Goal: Task Accomplishment & Management: Manage account settings

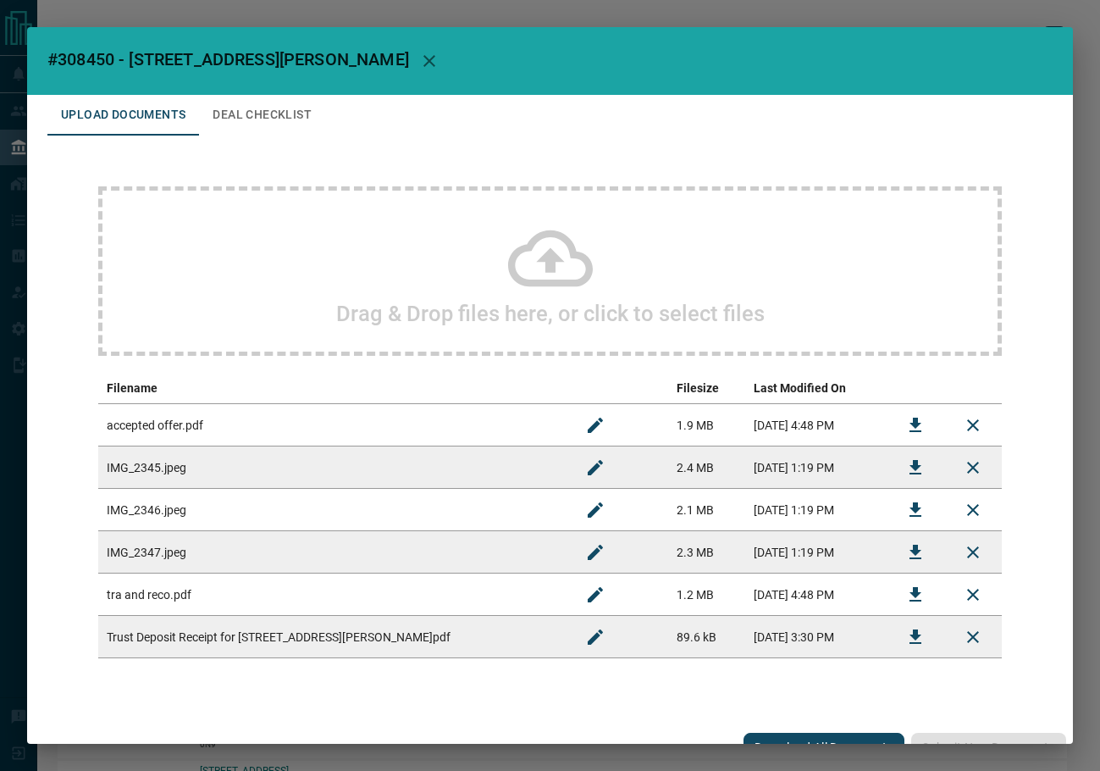
click at [76, 68] on span "#308450 - [STREET_ADDRESS][PERSON_NAME]" at bounding box center [228, 59] width 362 height 20
copy span "308450"
click at [895, 429] on button "Download" at bounding box center [915, 425] width 41 height 41
click at [914, 646] on button "Download" at bounding box center [915, 637] width 41 height 41
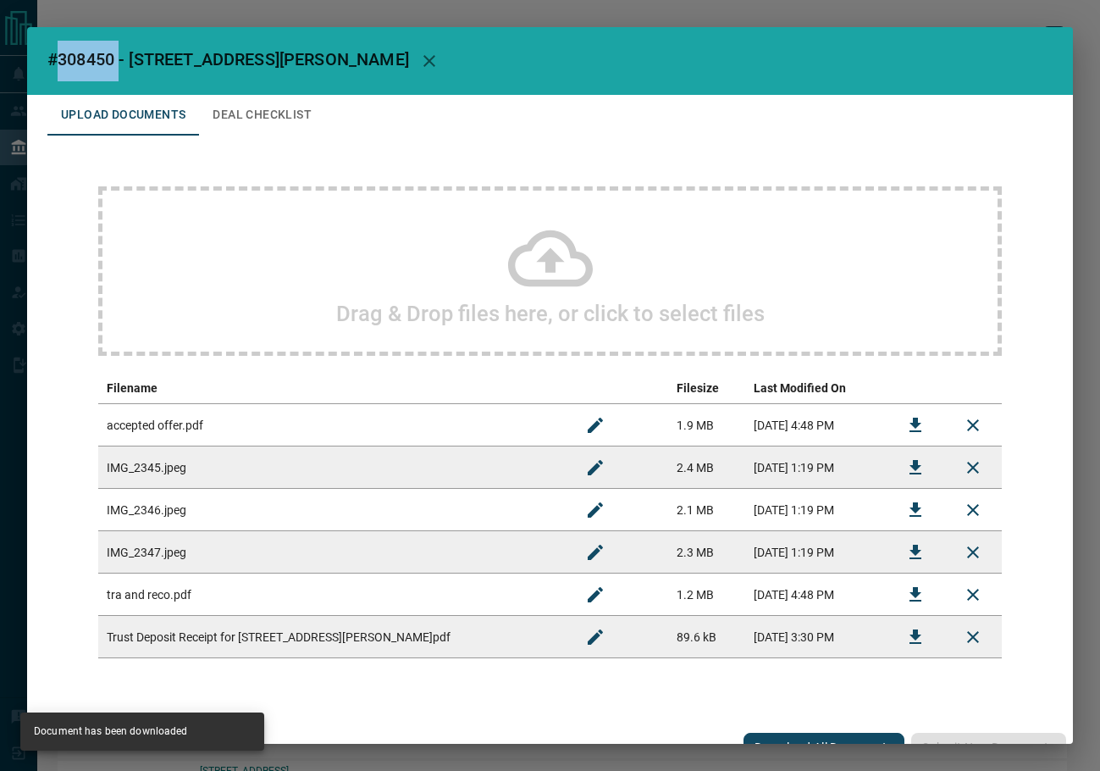
click at [906, 585] on icon "Download" at bounding box center [916, 595] width 20 height 20
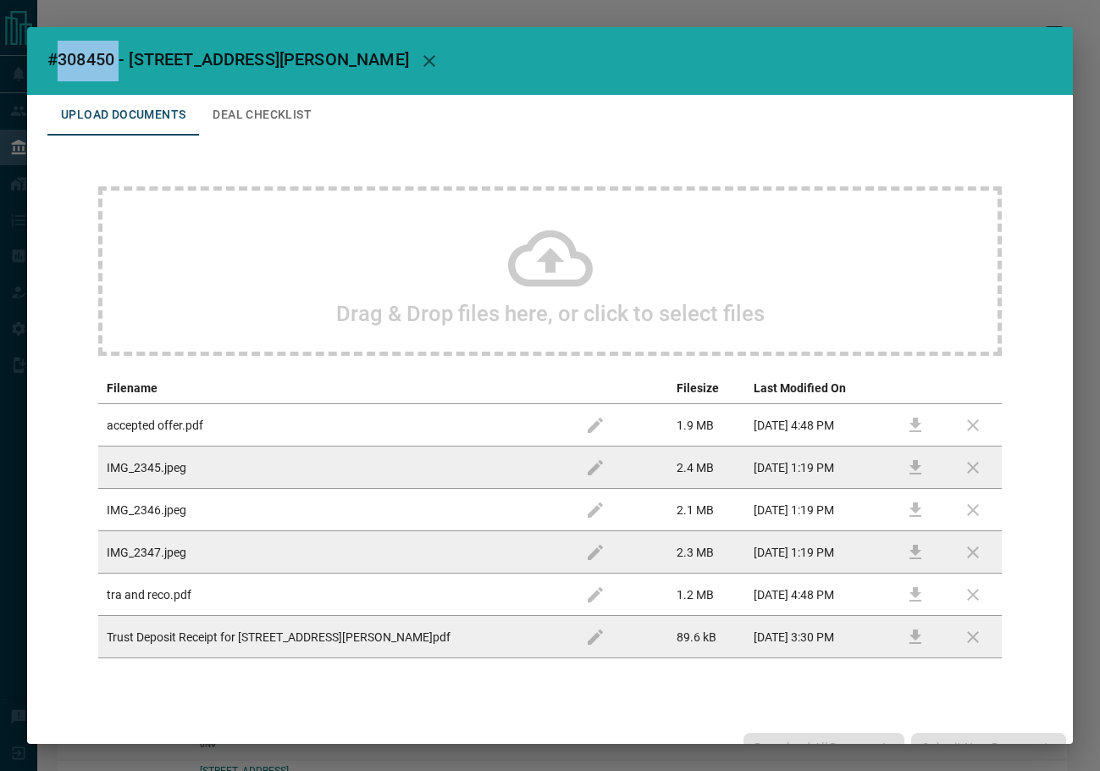
drag, startPoint x: 274, startPoint y: 125, endPoint x: 253, endPoint y: 134, distance: 22.4
click at [274, 125] on button "Deal Checklist" at bounding box center [262, 115] width 126 height 41
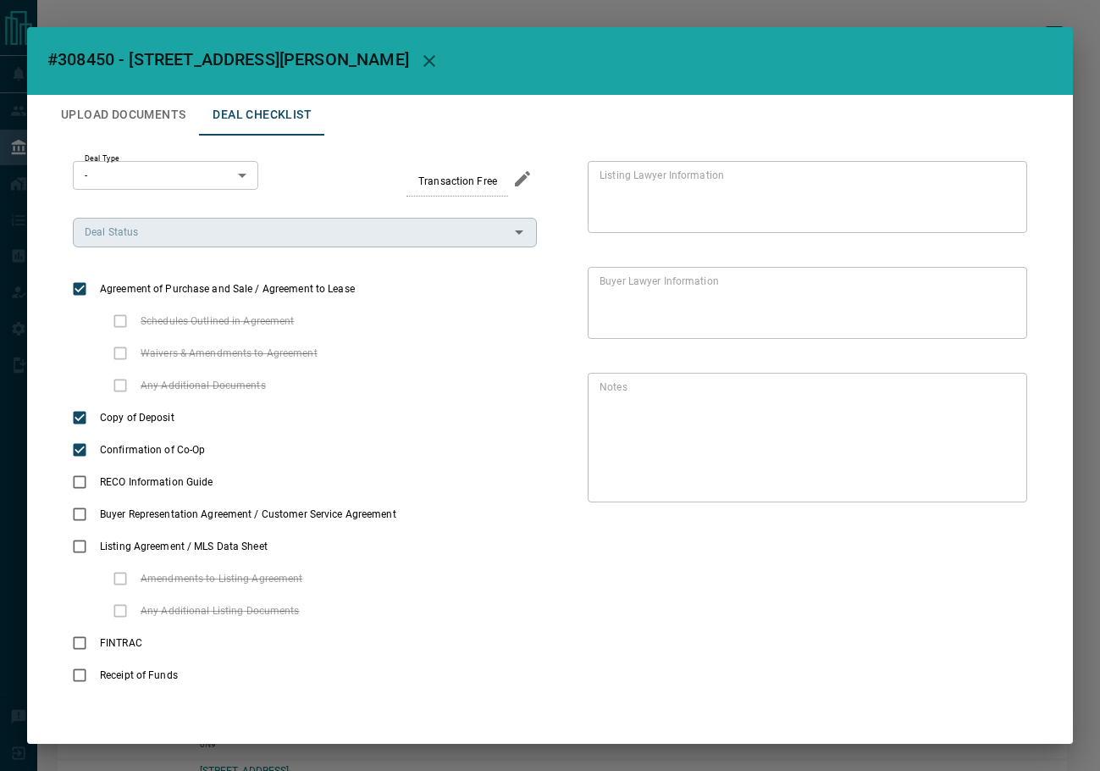
click at [170, 236] on input "Deal Status" at bounding box center [291, 232] width 426 height 19
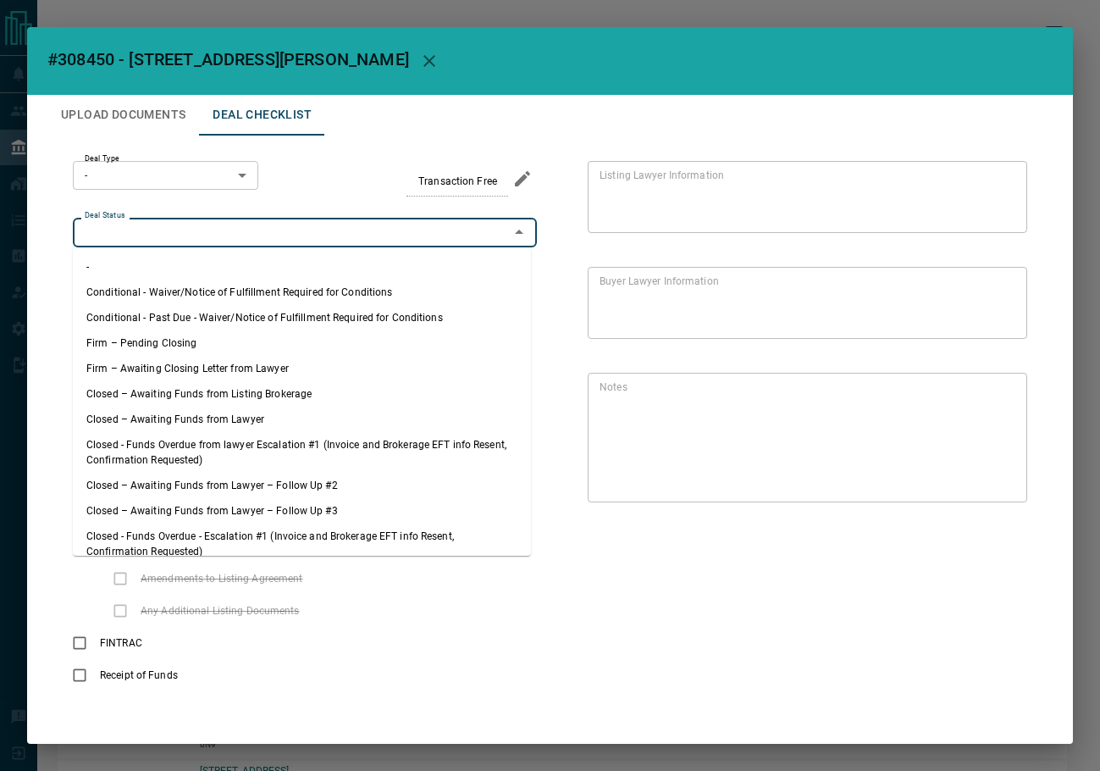
click at [198, 344] on li "Firm – Pending Closing" at bounding box center [302, 342] width 458 height 25
type input "**********"
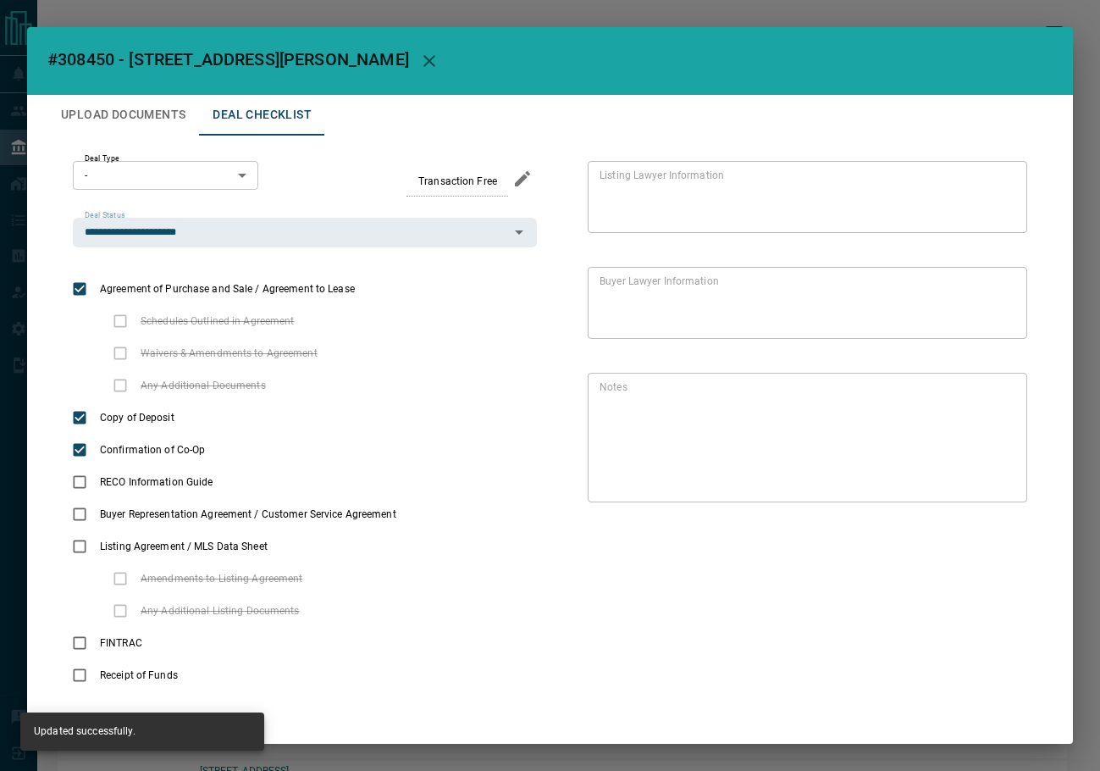
click at [176, 168] on body "Lead Transfers Leads Deals Listings Campaigns Quota Rules Agent Quotas Admin Mo…" at bounding box center [550, 466] width 1100 height 932
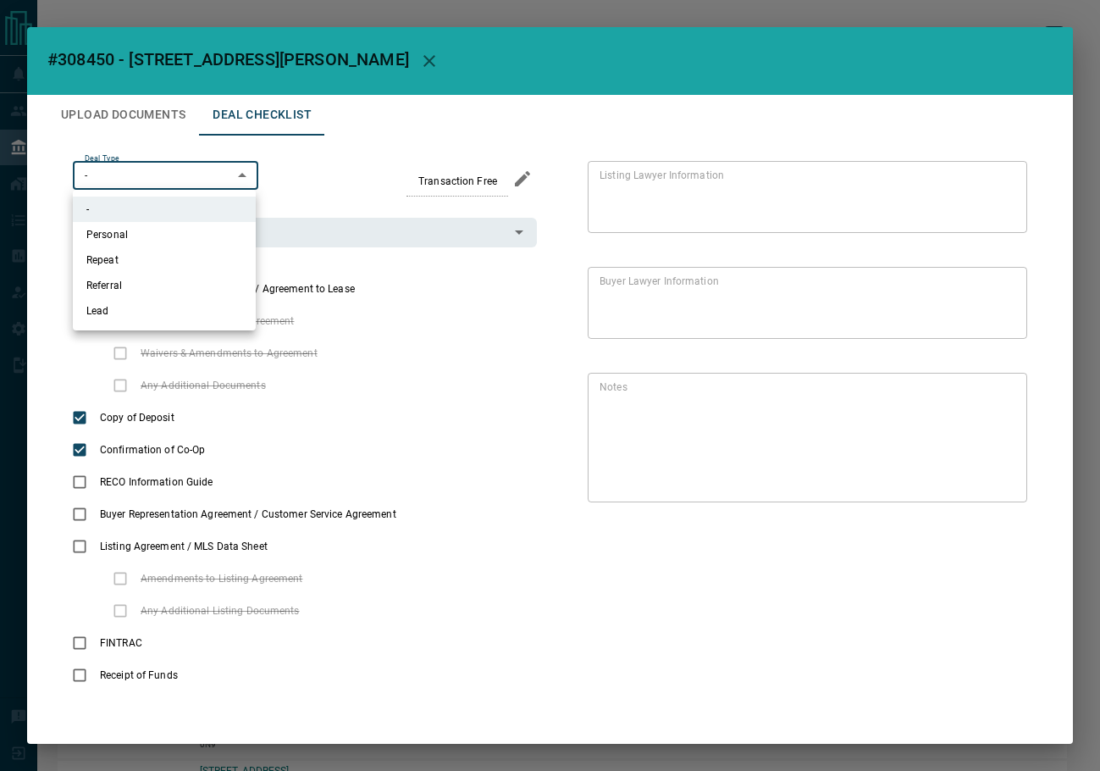
click at [151, 323] on li "Lead" at bounding box center [164, 310] width 183 height 25
type input "*"
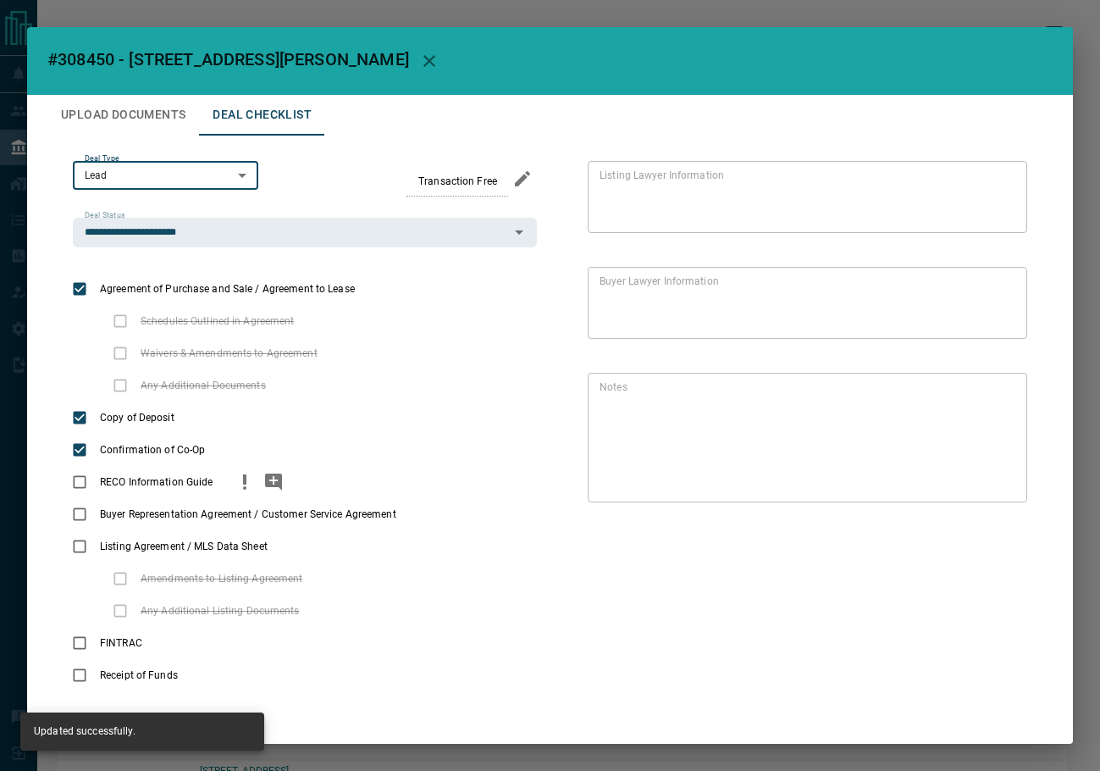
click at [97, 483] on span "RECO Information Guide" at bounding box center [156, 481] width 121 height 15
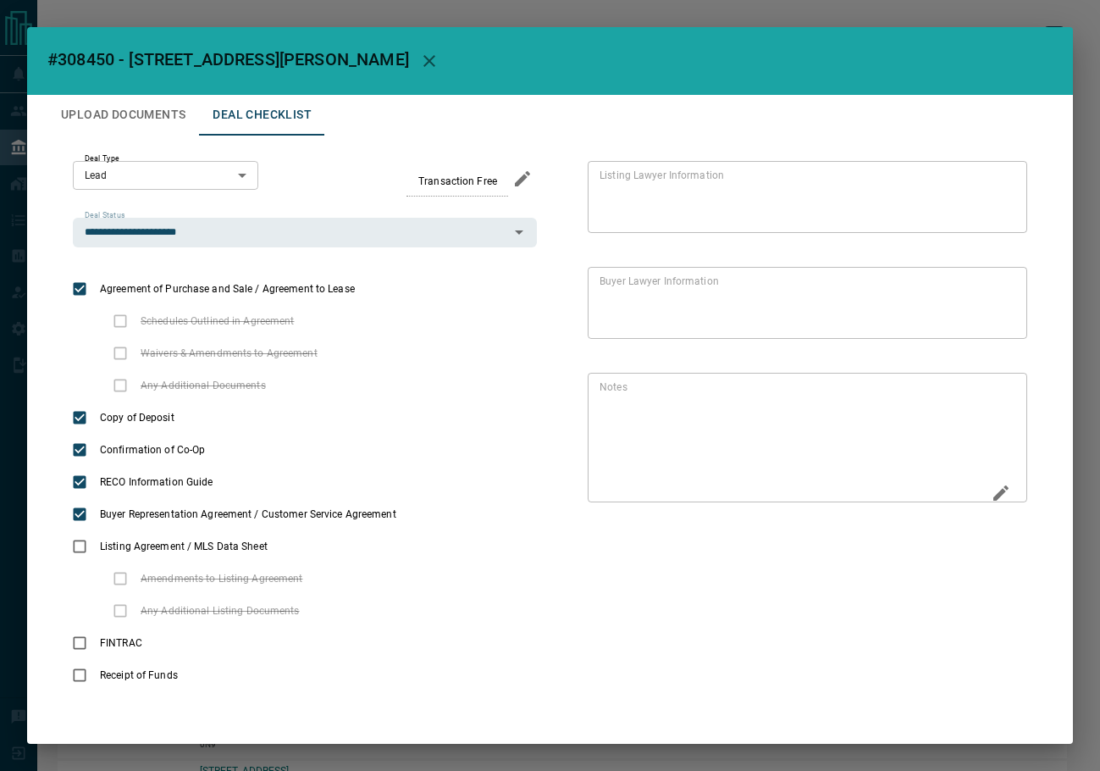
click at [991, 496] on icon "Edit" at bounding box center [1001, 493] width 20 height 20
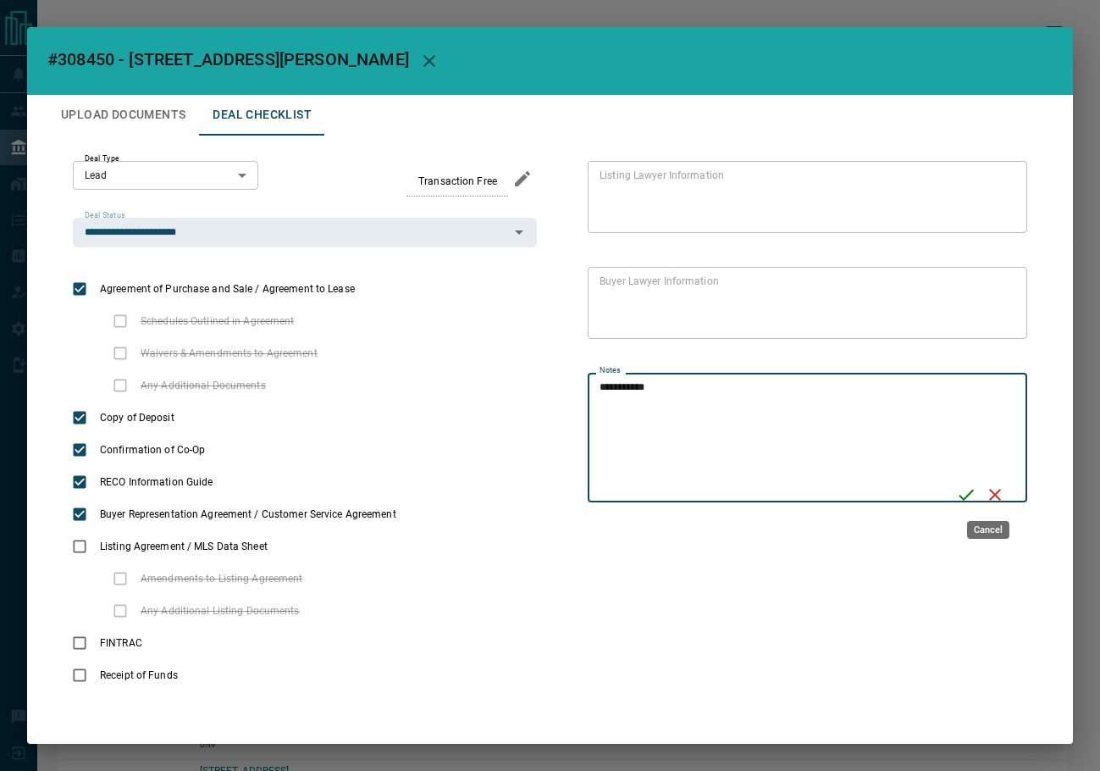
type textarea "**********"
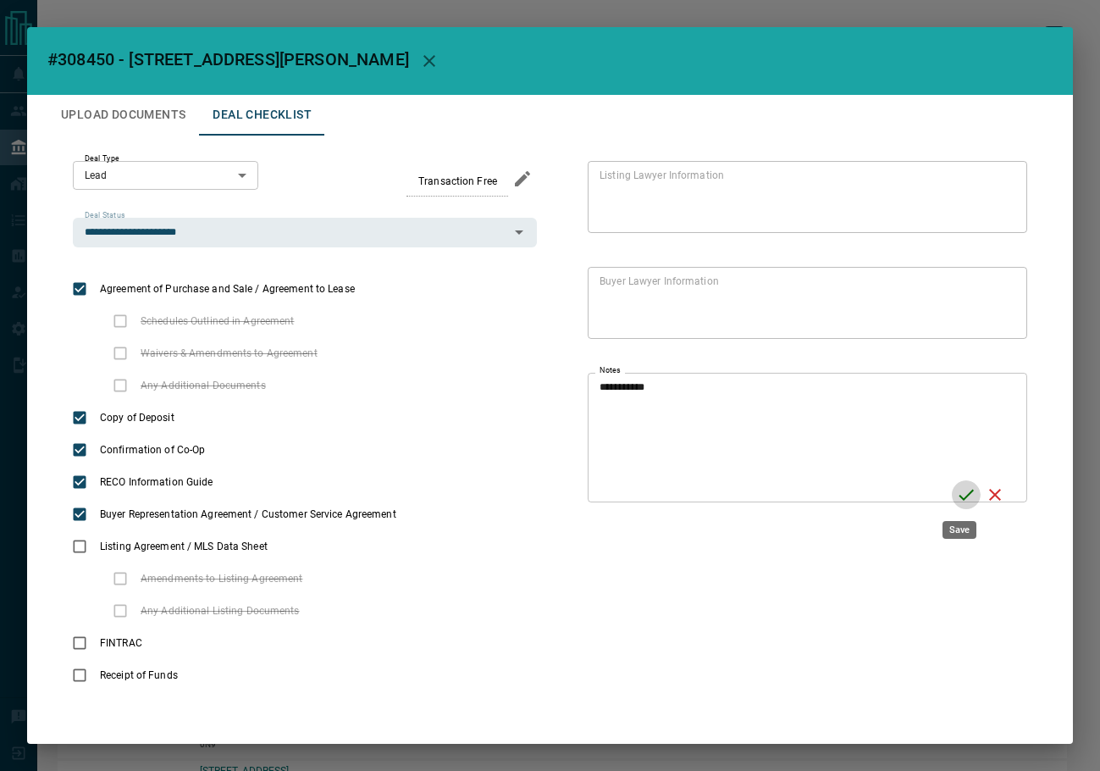
click at [956, 492] on icon "Save" at bounding box center [966, 495] width 20 height 20
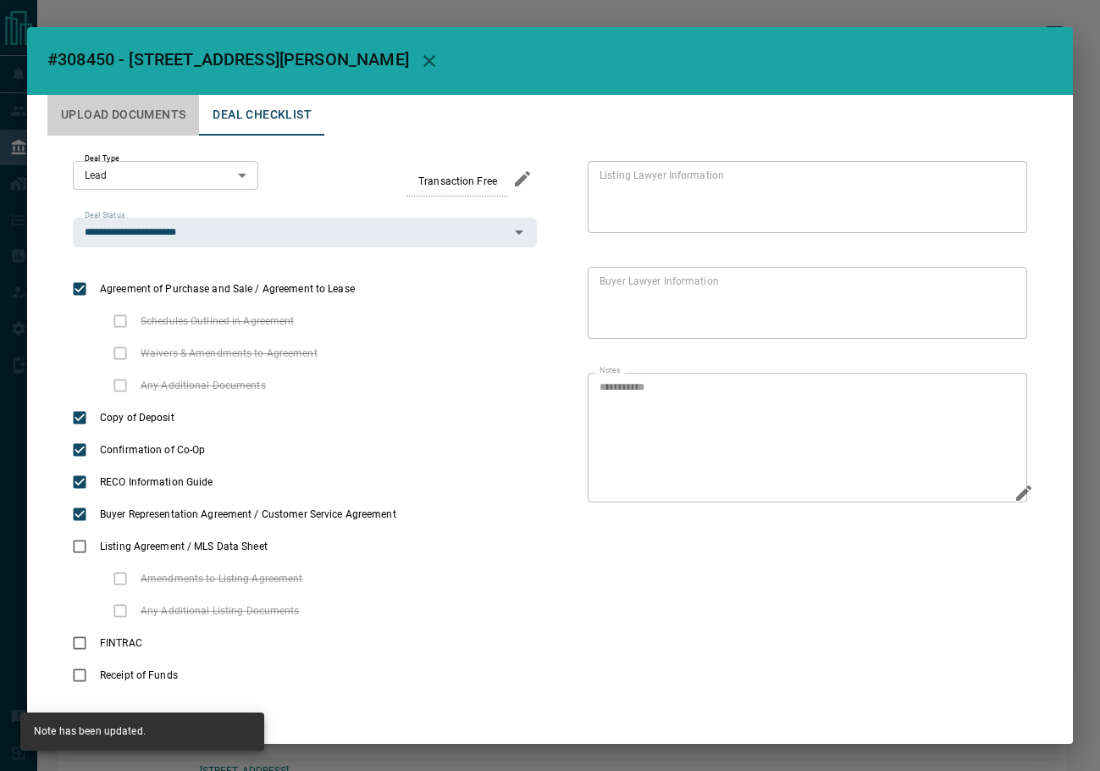
click at [108, 108] on button "Upload Documents" at bounding box center [123, 115] width 152 height 41
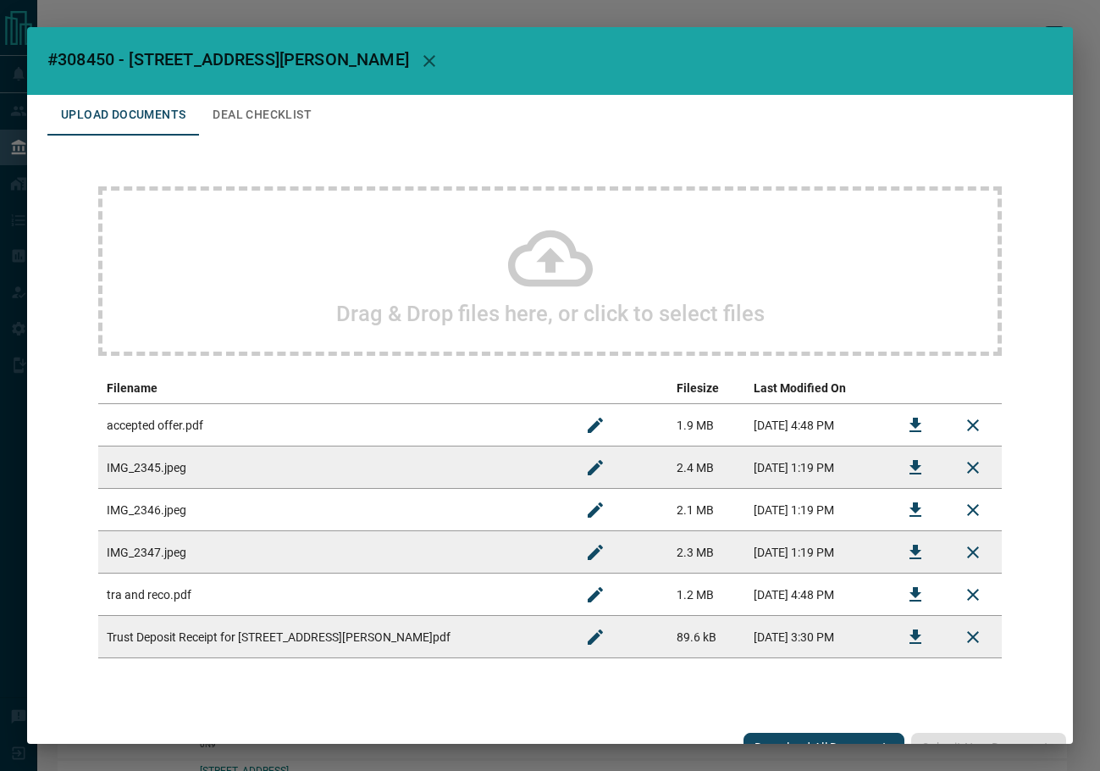
click at [235, 244] on div "Drag & Drop files here, or click to select files" at bounding box center [550, 270] width 904 height 169
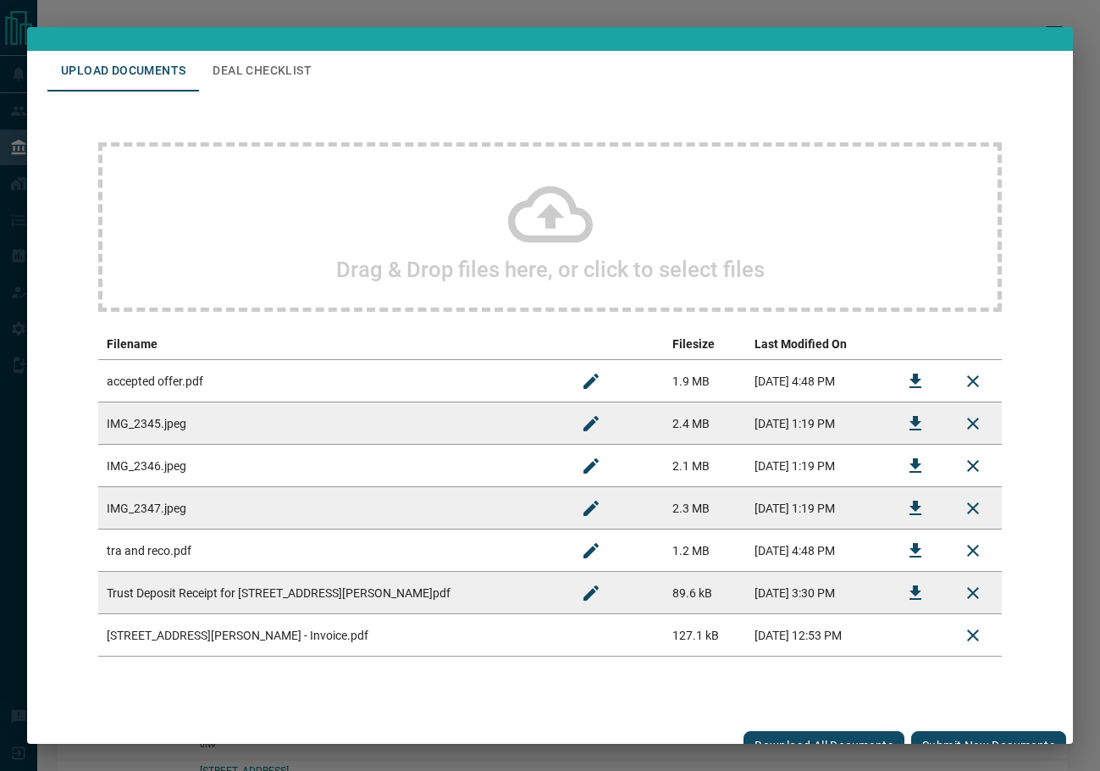
scroll to position [68, 0]
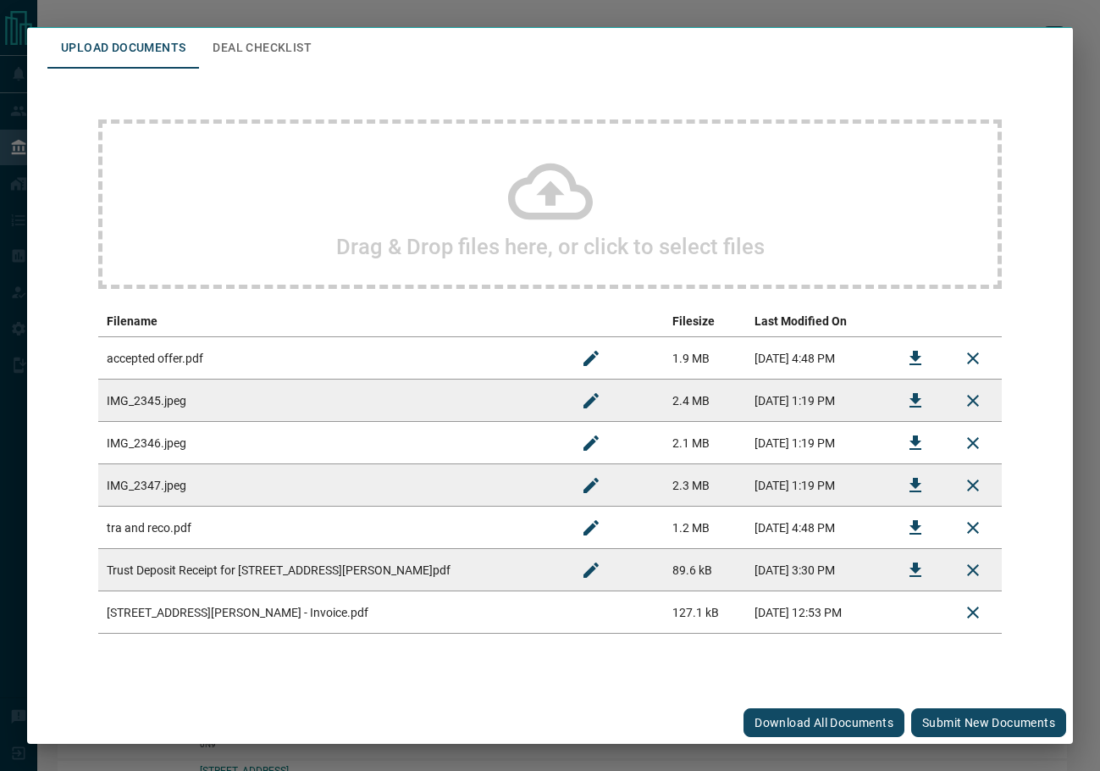
click at [943, 728] on button "Submit new documents" at bounding box center [989, 722] width 155 height 29
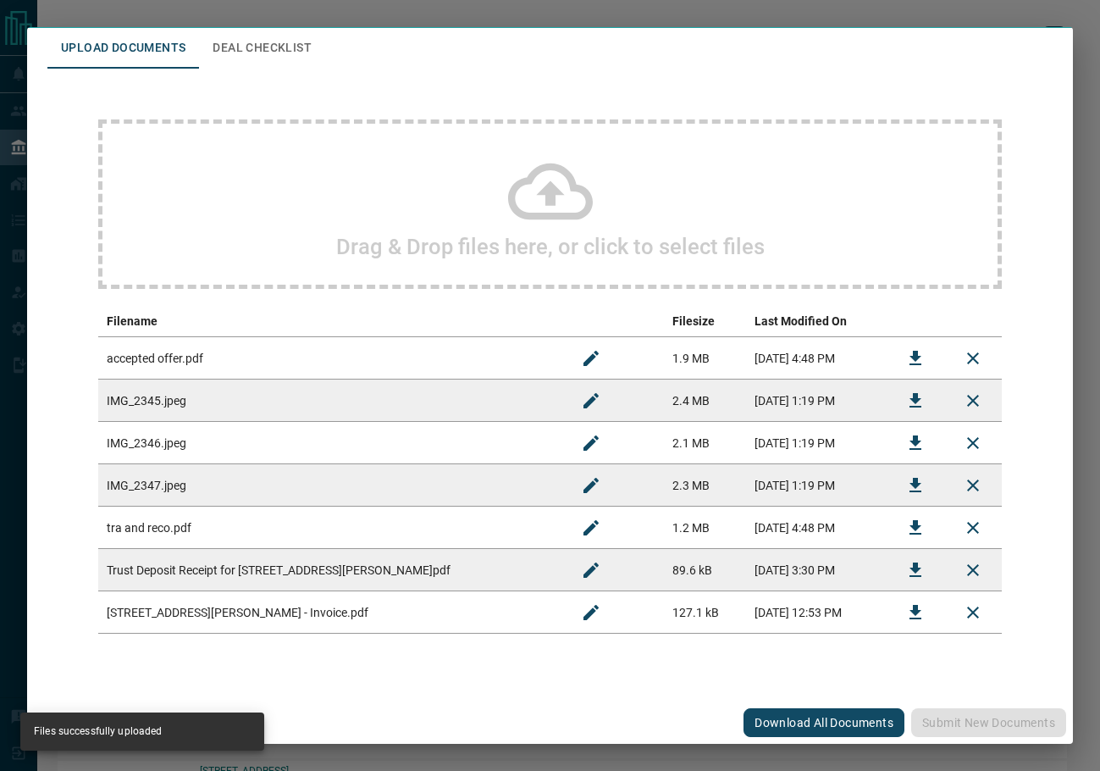
click at [230, 44] on button "Deal Checklist" at bounding box center [262, 48] width 126 height 41
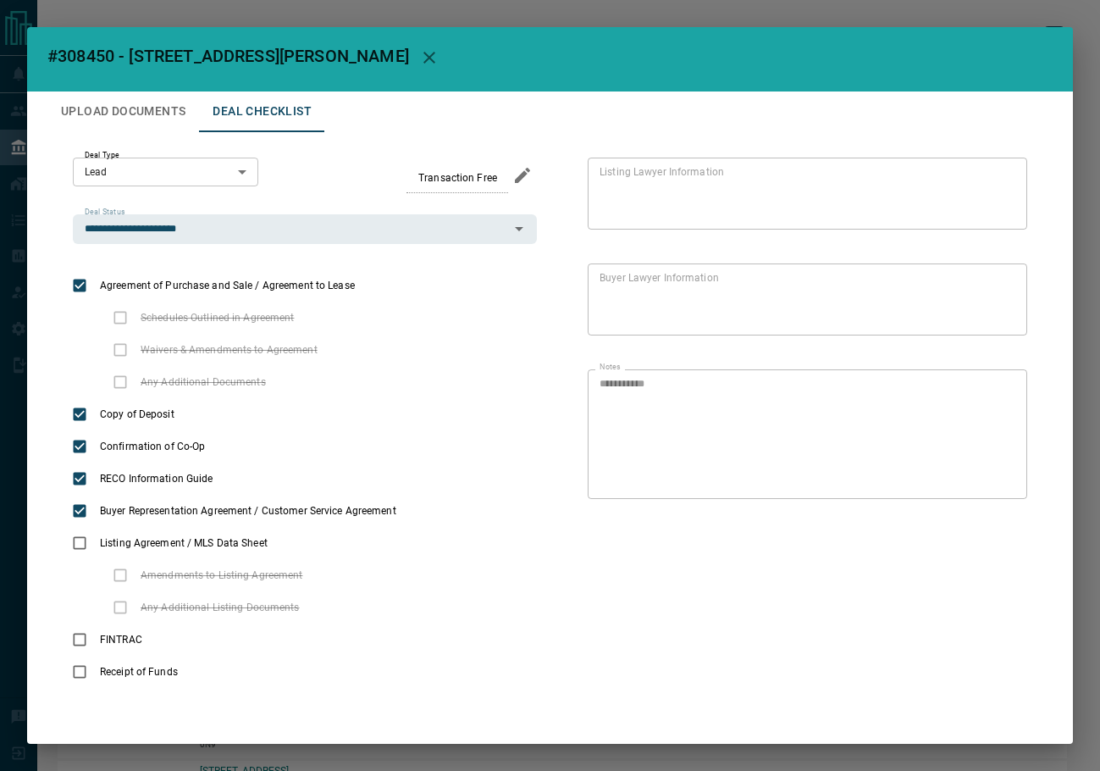
scroll to position [3, 0]
